Goal: Task Accomplishment & Management: Manage account settings

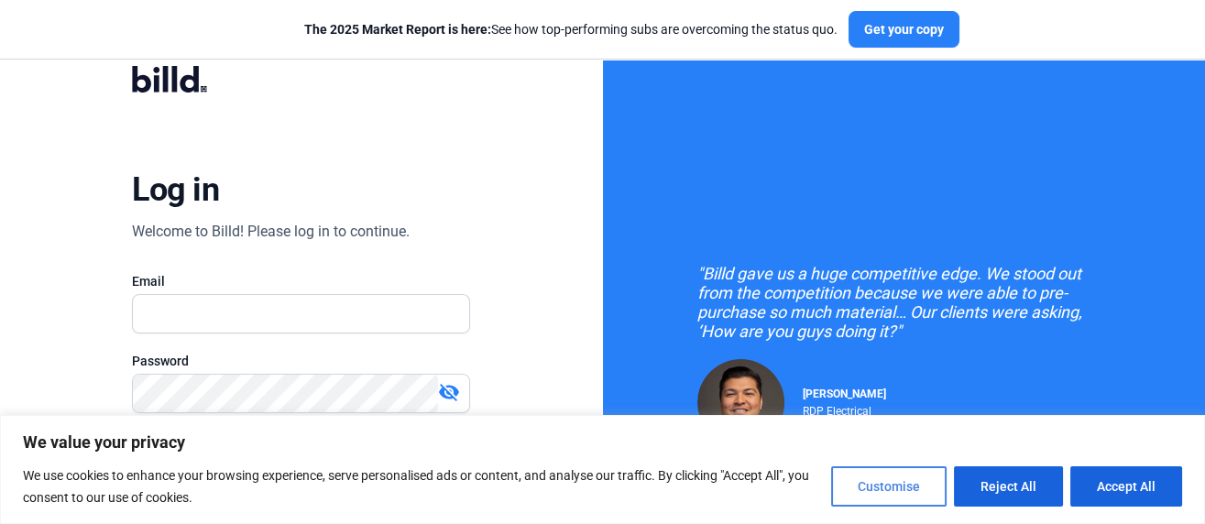
click at [915, 484] on button "Customise" at bounding box center [888, 486] width 115 height 40
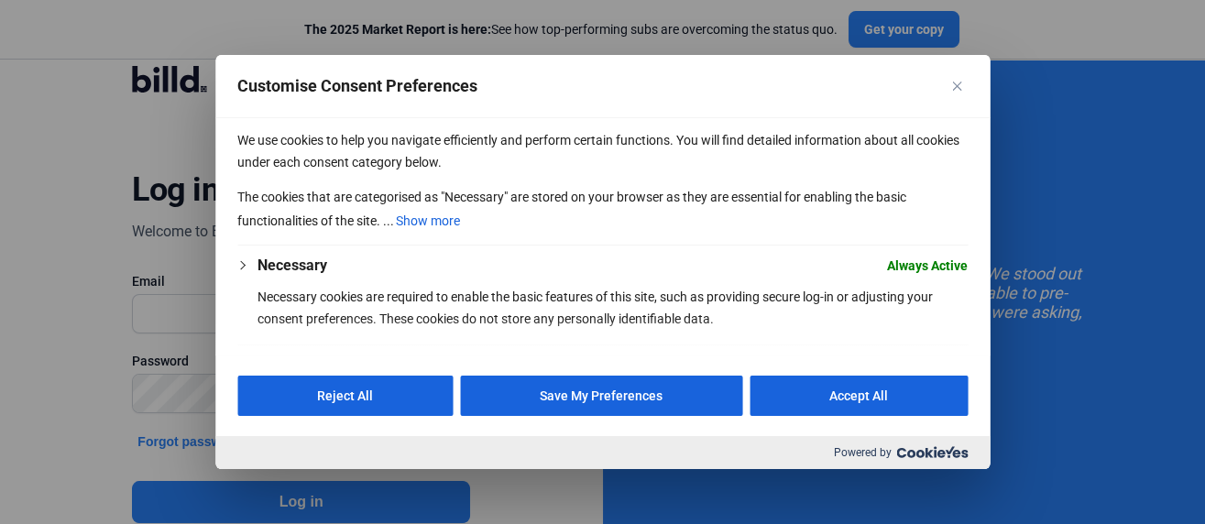
click at [602, 395] on button "Save My Preferences" at bounding box center [601, 396] width 282 height 40
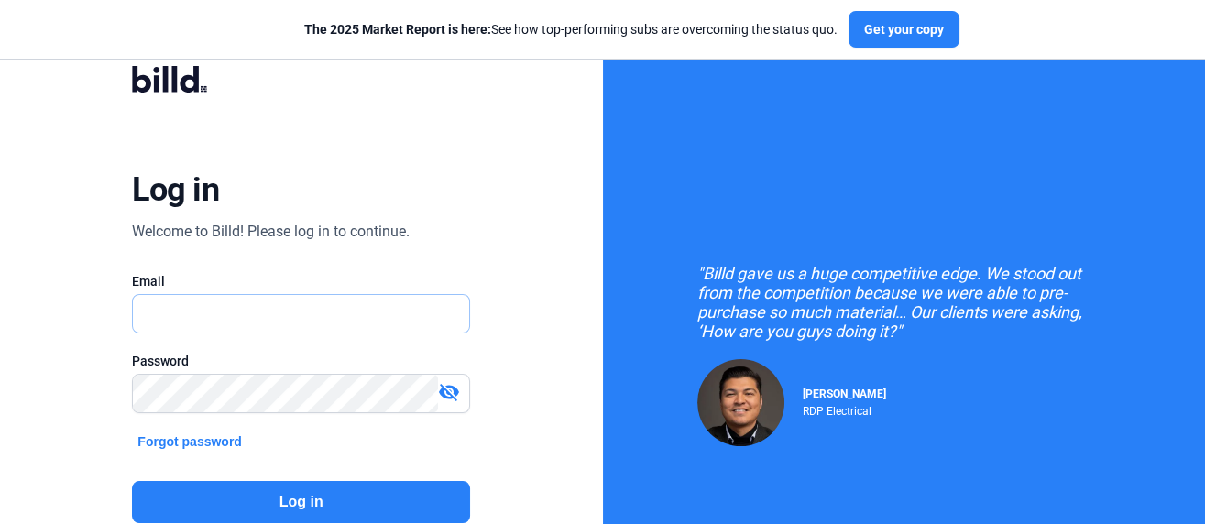
click at [247, 318] on input "text" at bounding box center [291, 314] width 317 height 38
drag, startPoint x: 104, startPoint y: 351, endPoint x: 127, endPoint y: 341, distance: 25.9
click at [111, 351] on div "Log in Welcome to Billd! Please log in to continue. Email Password visibility_o…" at bounding box center [301, 331] width 434 height 579
click at [171, 313] on input "text" at bounding box center [291, 314] width 317 height 38
type input "cgsadmin@commercialglazingservices.com"
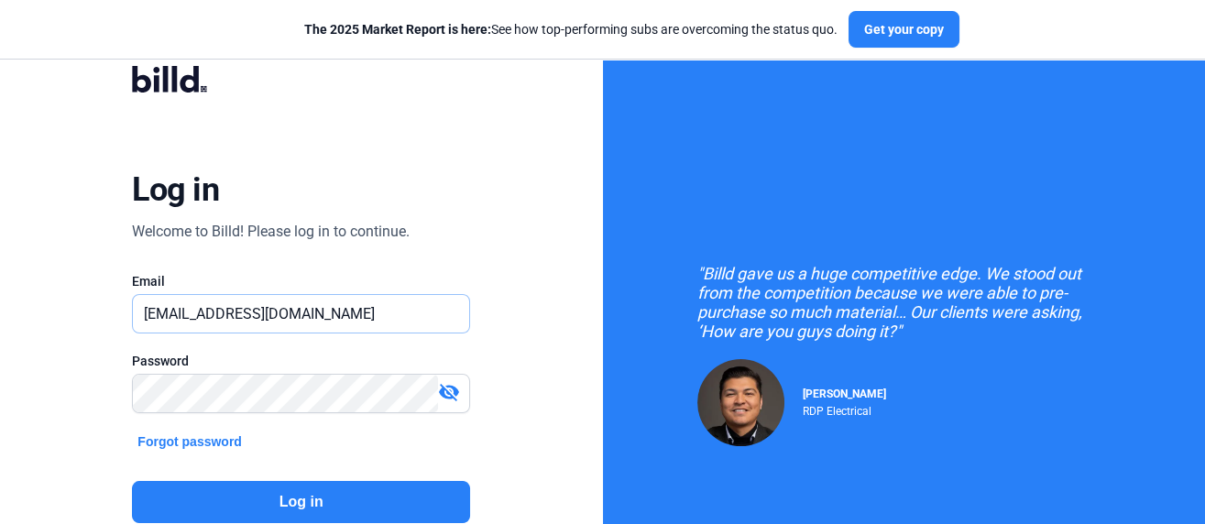
click at [323, 301] on input "cgsadmin@commercialglazingservices.com" at bounding box center [291, 314] width 317 height 38
drag, startPoint x: 184, startPoint y: 306, endPoint x: 189, endPoint y: 290, distance: 16.2
click at [184, 306] on input "text" at bounding box center [301, 314] width 336 height 38
click at [185, 308] on input "text" at bounding box center [301, 314] width 336 height 38
type input "[EMAIL_ADDRESS][DOMAIN_NAME]"
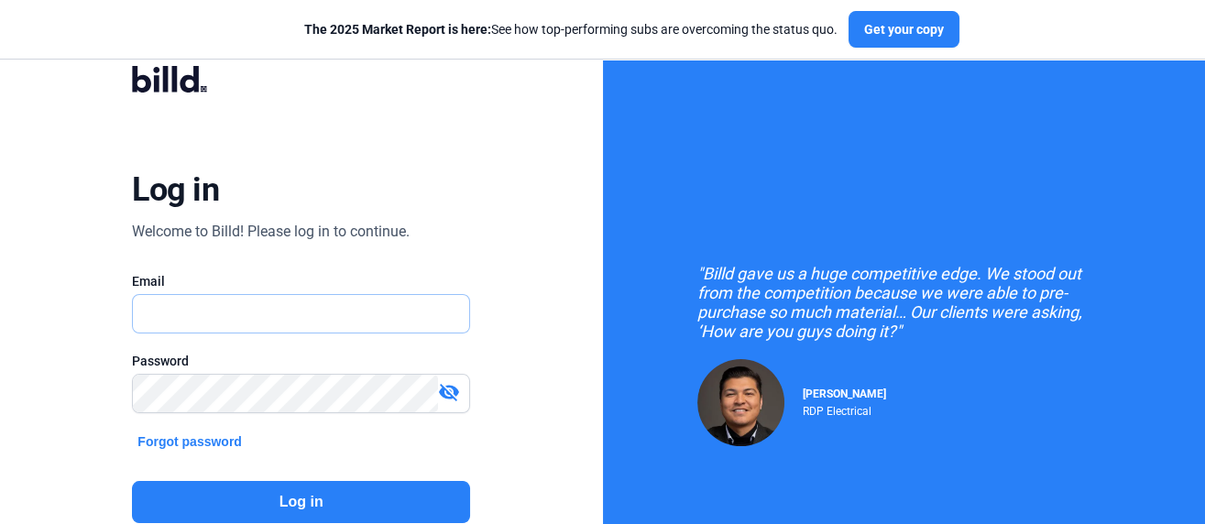
click at [189, 320] on input "text" at bounding box center [301, 314] width 336 height 38
click at [195, 317] on input "text" at bounding box center [301, 314] width 336 height 38
click at [197, 312] on input "text" at bounding box center [301, 314] width 336 height 38
click at [195, 317] on input "text" at bounding box center [301, 314] width 336 height 38
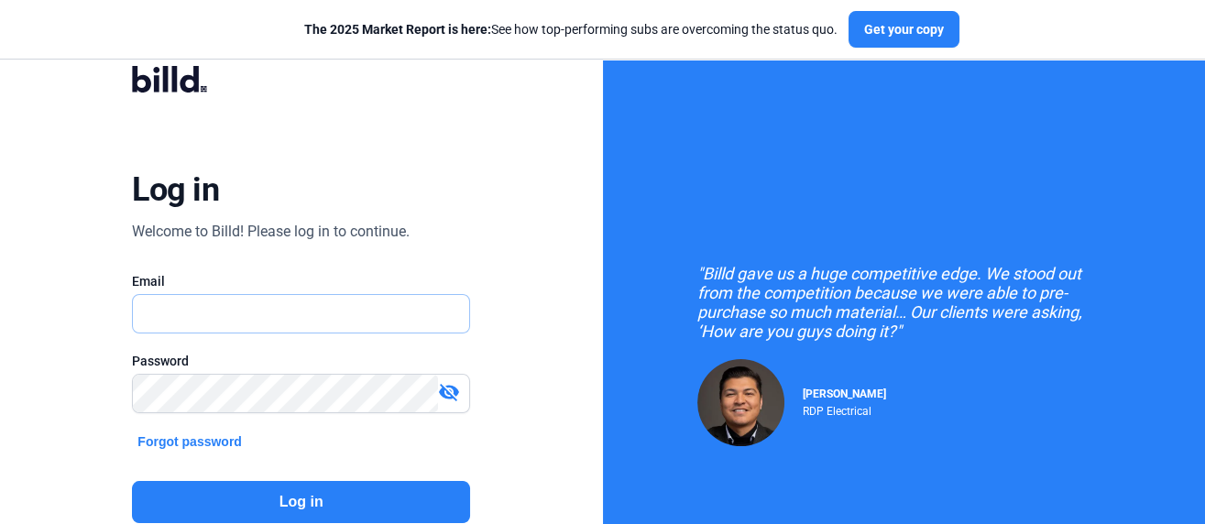
click at [195, 316] on input "text" at bounding box center [301, 314] width 336 height 38
click at [195, 322] on input "text" at bounding box center [301, 314] width 336 height 38
type input "cgsadmin@commercialglazingservices.com"
click at [447, 388] on mat-icon "visibility_off" at bounding box center [449, 392] width 22 height 22
click at [344, 497] on button "Log in" at bounding box center [301, 502] width 338 height 42
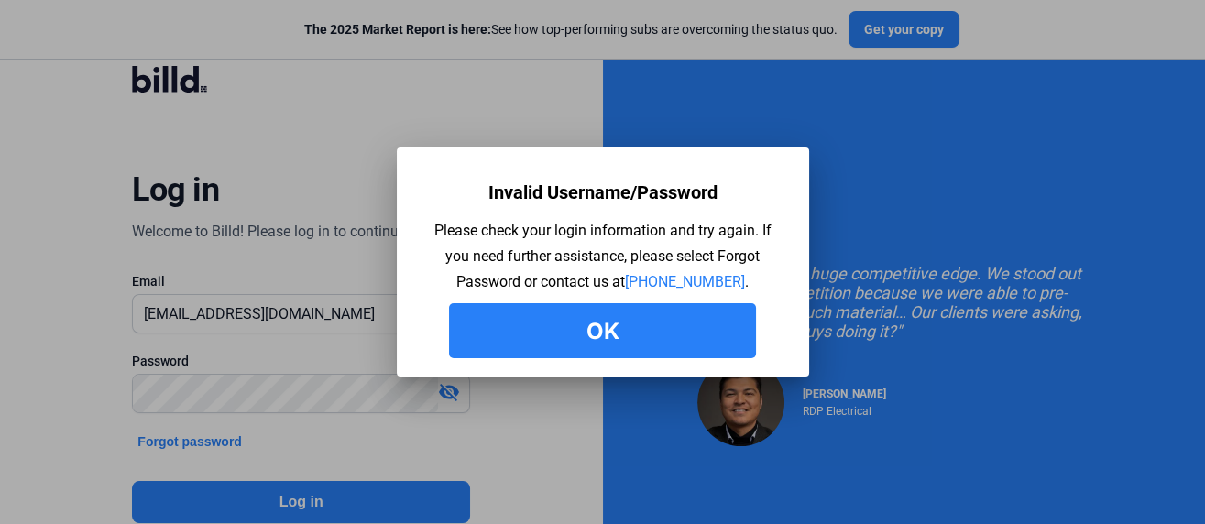
click at [601, 326] on button "Ok" at bounding box center [602, 330] width 307 height 55
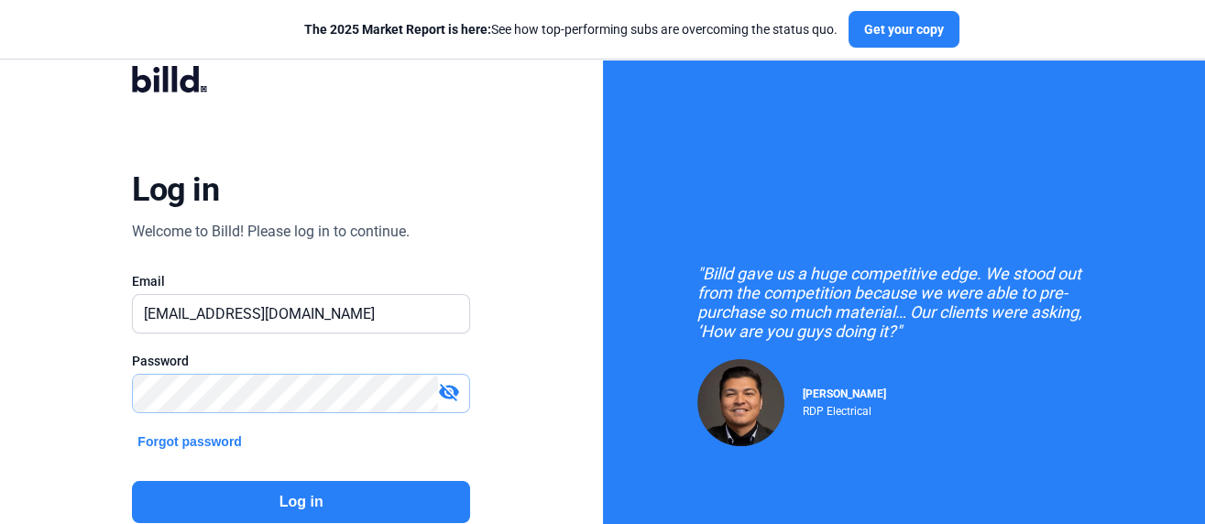
click at [62, 384] on div "Log in Welcome to Billd! Please log in to continue. Email cgsadmin@commercialgl…" at bounding box center [301, 331] width 603 height 663
click at [45, 373] on div "Log in Welcome to Billd! Please log in to continue. Email cgsadmin@commercialgl…" at bounding box center [301, 331] width 603 height 663
click at [0, 370] on div "Log in Welcome to Billd! Please log in to continue. Email cgsadmin@commercialgl…" at bounding box center [301, 331] width 603 height 663
click at [453, 392] on mat-icon "visibility_off" at bounding box center [449, 392] width 22 height 22
click at [287, 496] on button "Log in" at bounding box center [301, 502] width 338 height 42
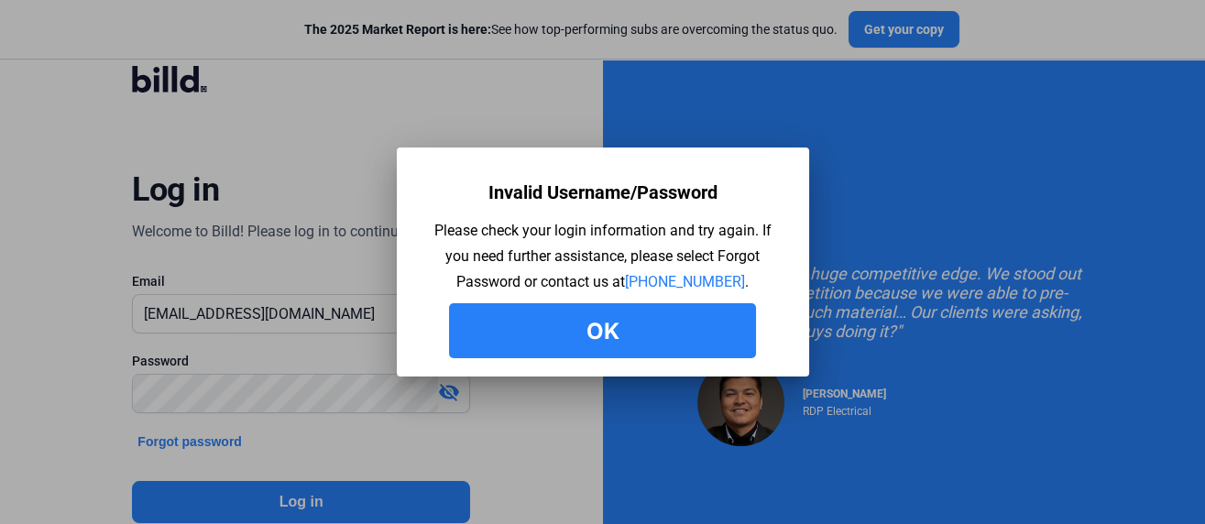
click at [556, 337] on button "Ok" at bounding box center [602, 330] width 307 height 55
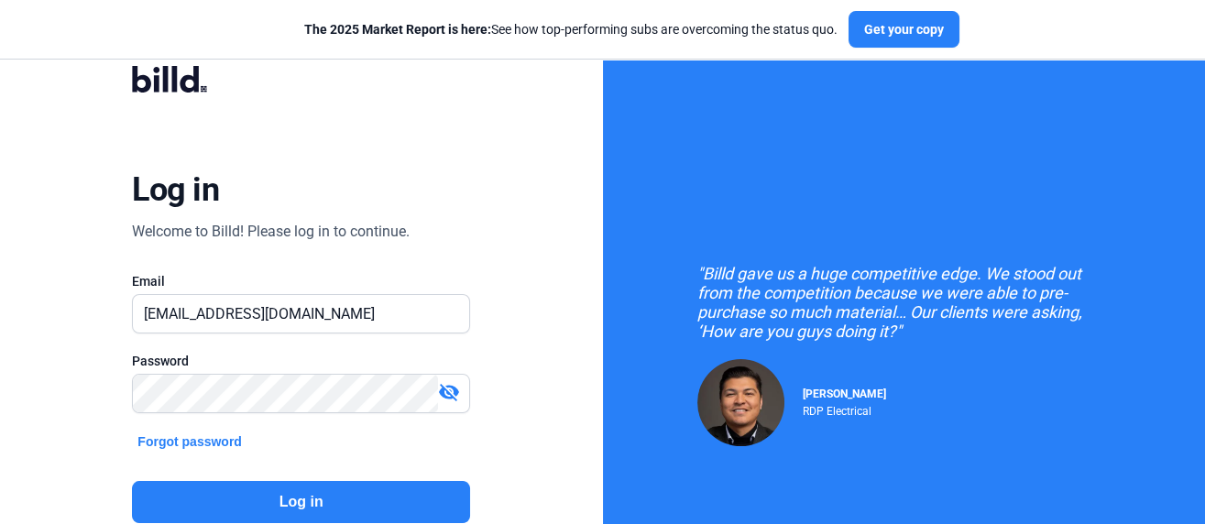
click at [323, 496] on button "Log in" at bounding box center [301, 502] width 338 height 42
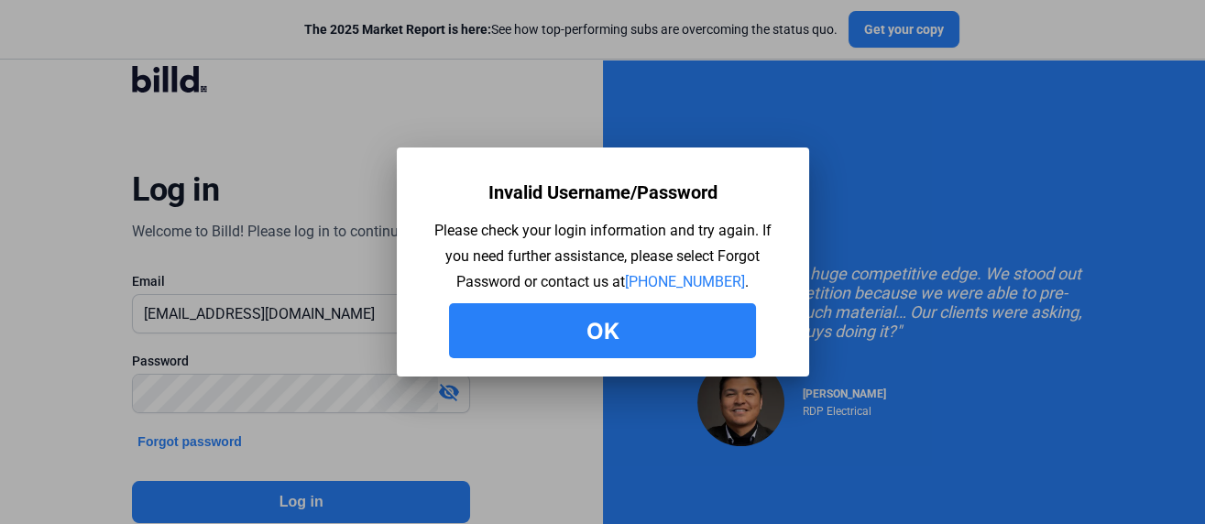
click at [623, 347] on button "Ok" at bounding box center [602, 330] width 307 height 55
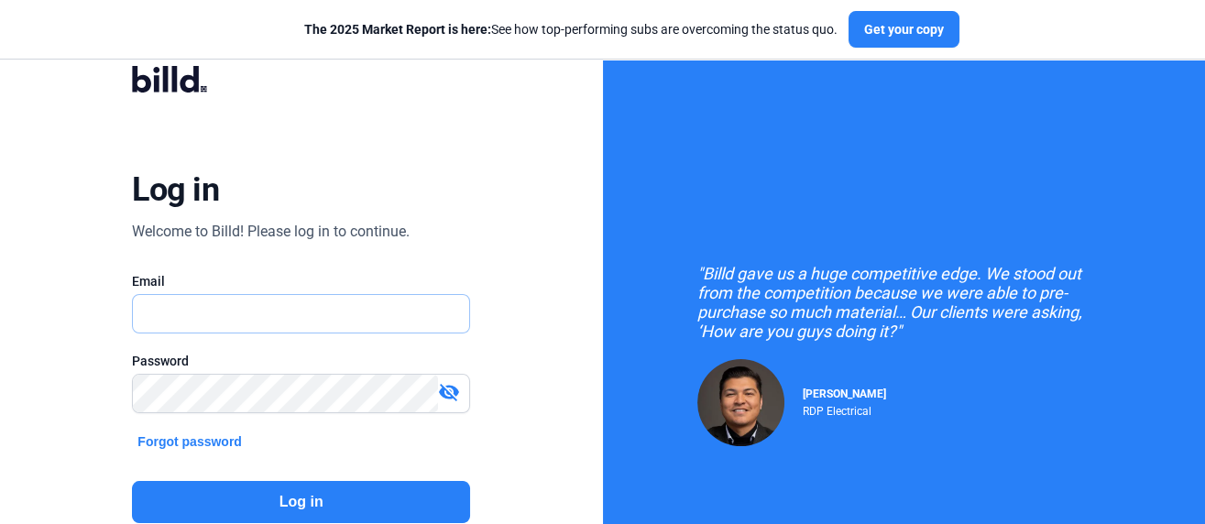
click at [213, 316] on input "text" at bounding box center [291, 314] width 317 height 38
click at [213, 316] on input "text" at bounding box center [301, 314] width 336 height 38
click at [258, 305] on input "text" at bounding box center [291, 314] width 317 height 38
click at [258, 305] on input "text" at bounding box center [301, 314] width 336 height 38
click at [136, 312] on input "text" at bounding box center [301, 314] width 336 height 38
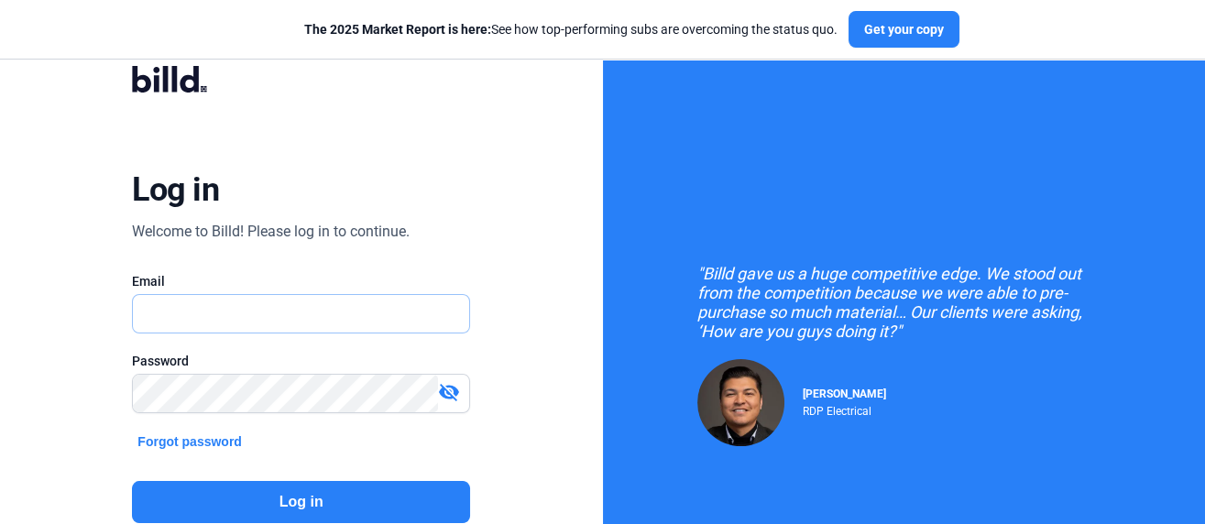
click at [152, 316] on input "text" at bounding box center [301, 314] width 336 height 38
drag, startPoint x: 4, startPoint y: 336, endPoint x: 19, endPoint y: 329, distance: 17.2
click at [8, 339] on div "Log in Welcome to Billd! Please log in to continue. Email Email is required. Pa…" at bounding box center [301, 331] width 603 height 663
